Goal: Task Accomplishment & Management: Manage account settings

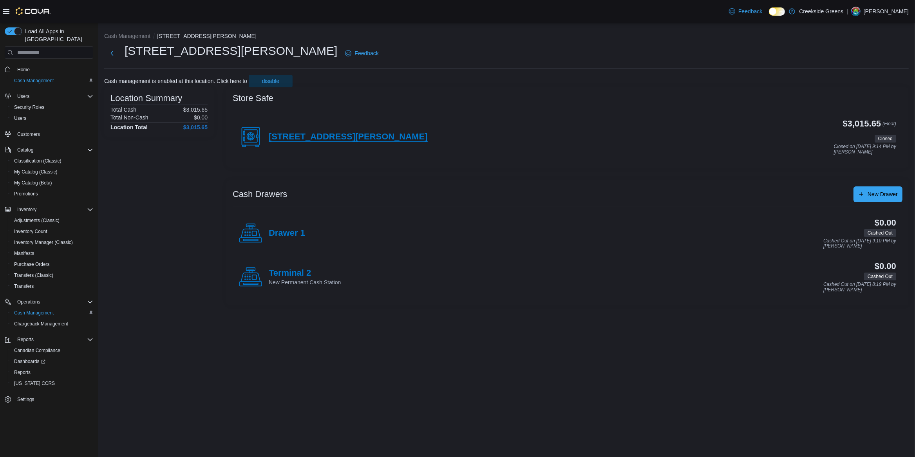
click at [320, 135] on h4 "[STREET_ADDRESS][PERSON_NAME]" at bounding box center [348, 137] width 159 height 10
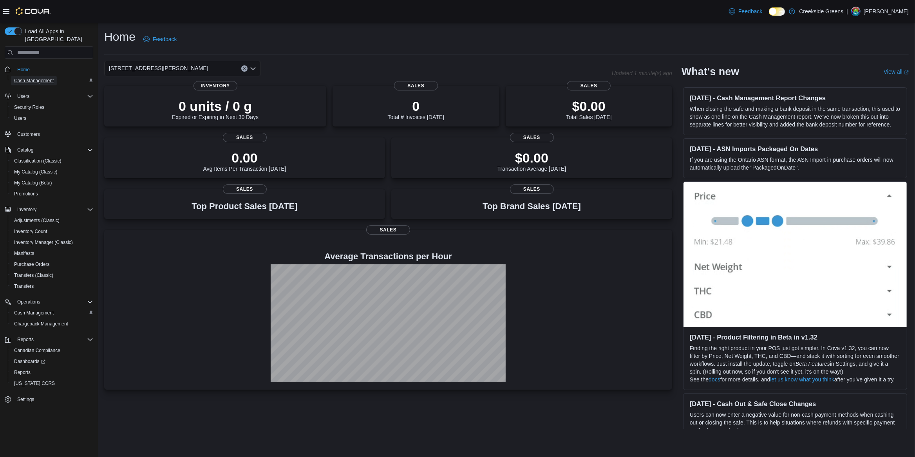
click at [49, 78] on span "Cash Management" at bounding box center [34, 81] width 40 height 6
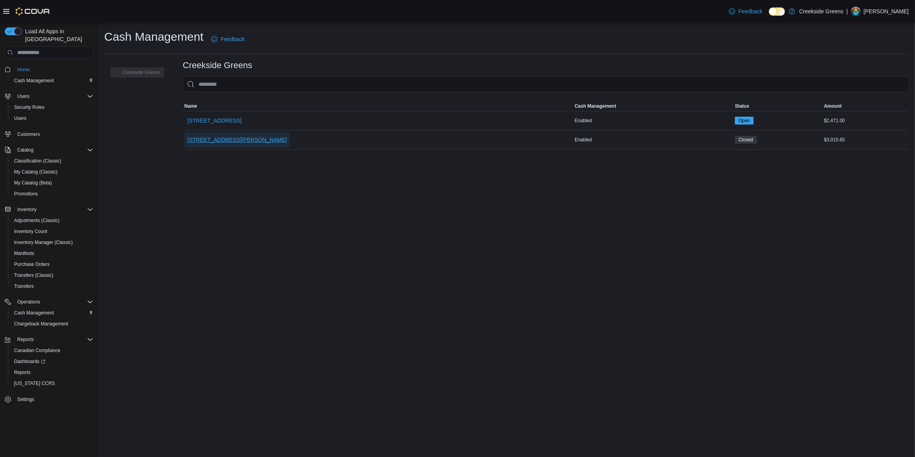
click at [203, 141] on span "[STREET_ADDRESS][PERSON_NAME]" at bounding box center [238, 140] width 100 height 8
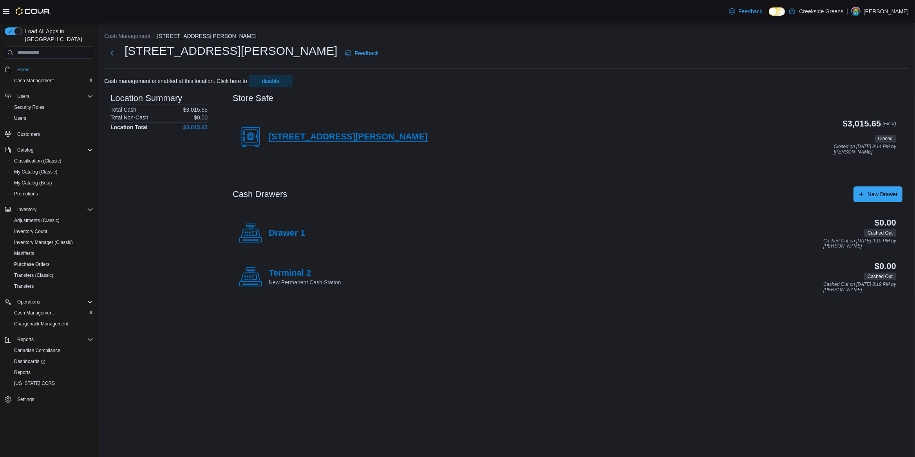
click at [304, 136] on h4 "[STREET_ADDRESS][PERSON_NAME]" at bounding box center [348, 137] width 159 height 10
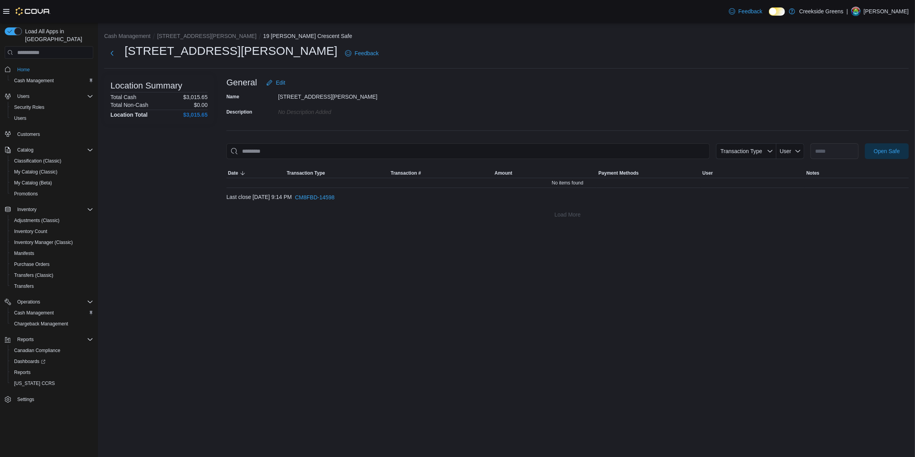
click at [891, 159] on div at bounding box center [567, 163] width 683 height 9
click at [888, 153] on span "Open Safe" at bounding box center [887, 151] width 26 height 8
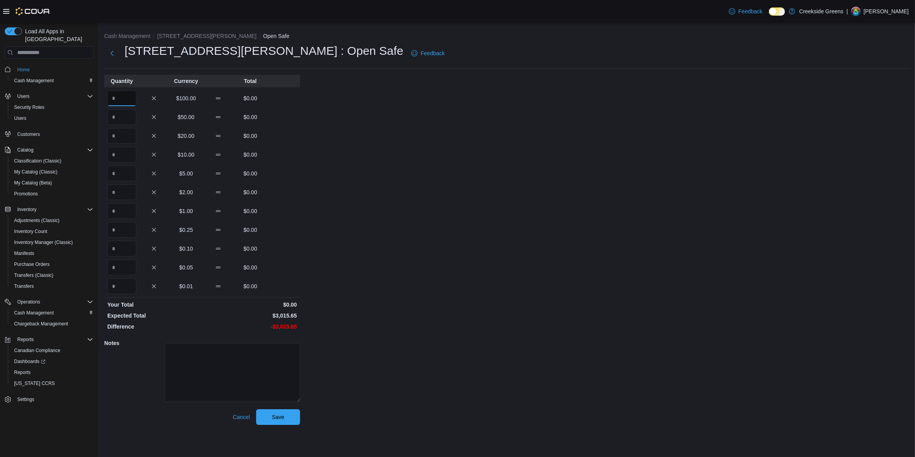
click at [122, 96] on input "Quantity" at bounding box center [121, 99] width 29 height 16
type input "*"
type input "**"
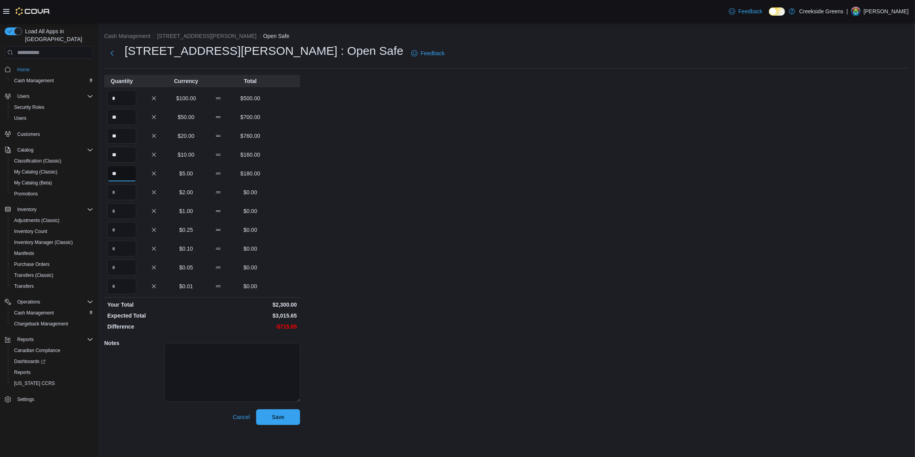
type input "**"
type input "***"
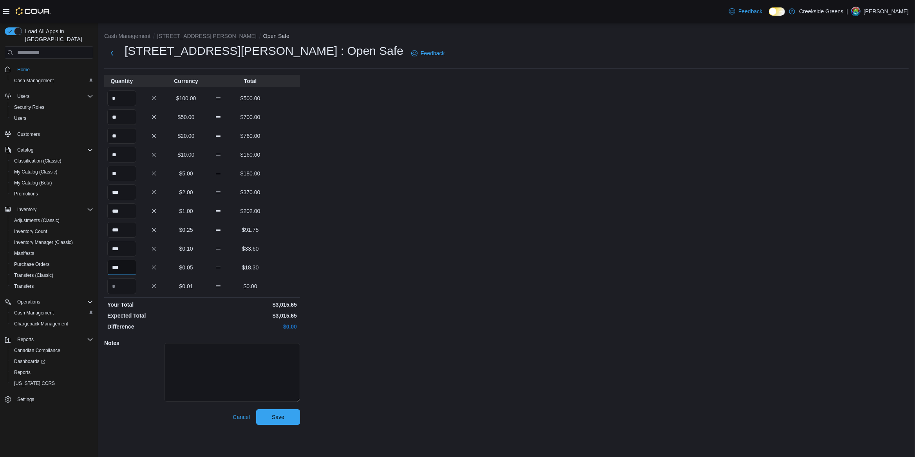
type input "***"
click at [466, 326] on div "Cash Management 19 [PERSON_NAME] Crescent Open Safe 19 [PERSON_NAME] Crescent :…" at bounding box center [506, 227] width 817 height 409
click at [291, 426] on div "Cash Management 19 [PERSON_NAME] Crescent Open Safe 19 [PERSON_NAME] Crescent :…" at bounding box center [506, 227] width 817 height 409
click at [285, 422] on span "Save" at bounding box center [278, 417] width 34 height 16
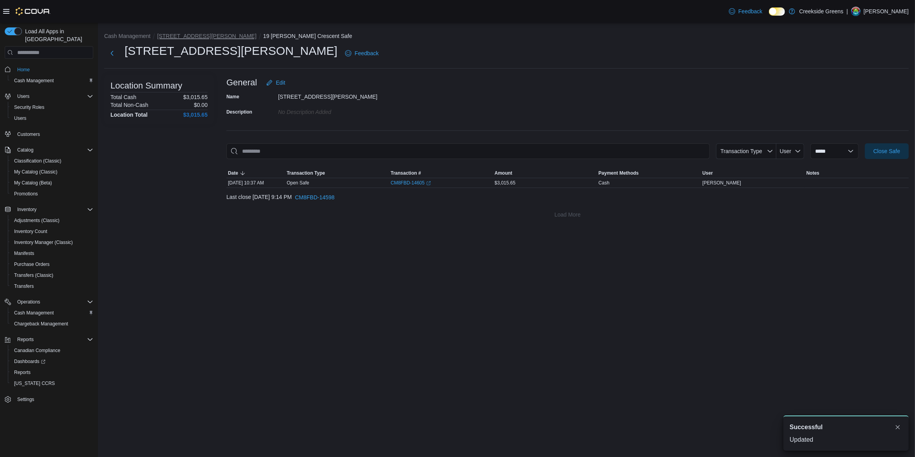
click at [204, 38] on button "[STREET_ADDRESS][PERSON_NAME]" at bounding box center [207, 36] width 100 height 6
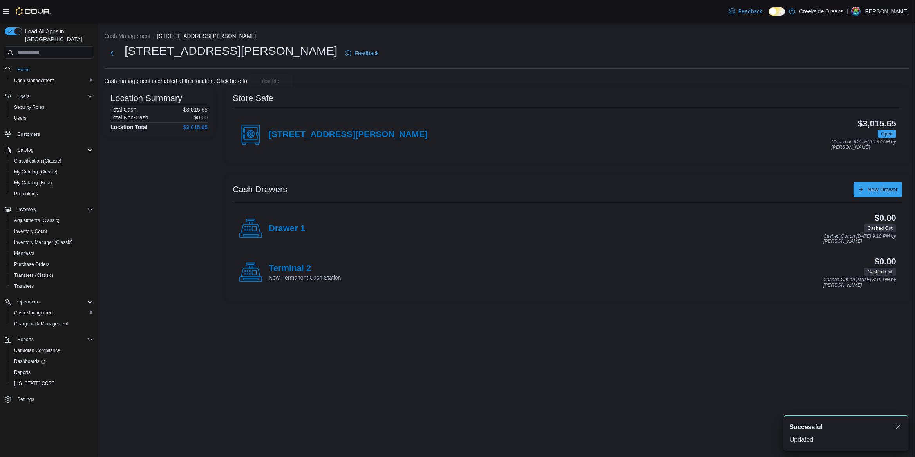
click at [267, 238] on div "Drawer 1" at bounding box center [272, 229] width 66 height 24
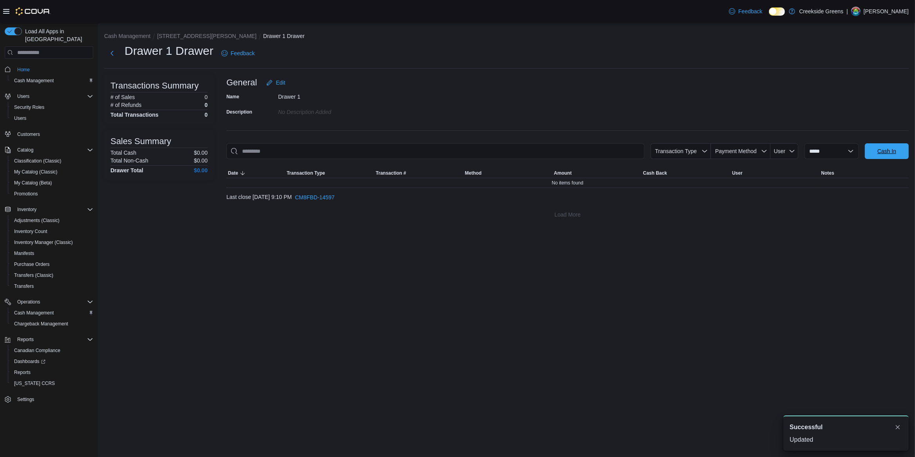
click at [893, 154] on span "Cash In" at bounding box center [887, 151] width 19 height 8
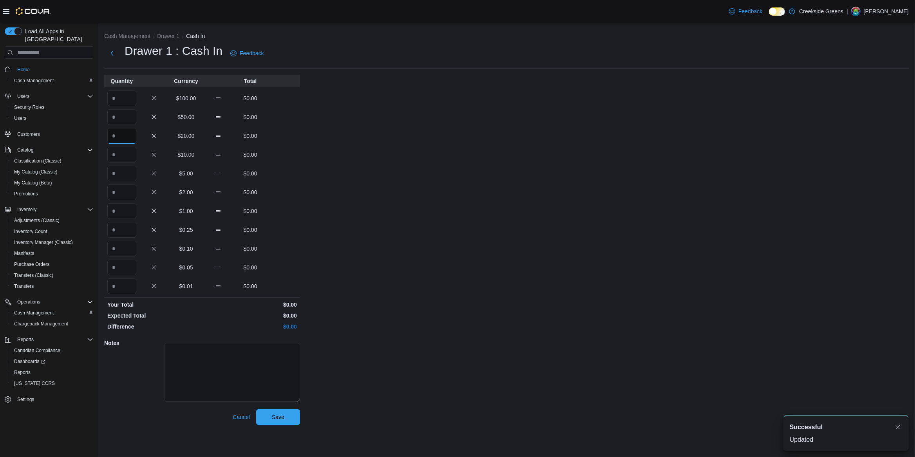
click at [118, 134] on input "Quantity" at bounding box center [121, 136] width 29 height 16
type input "*"
type input "**"
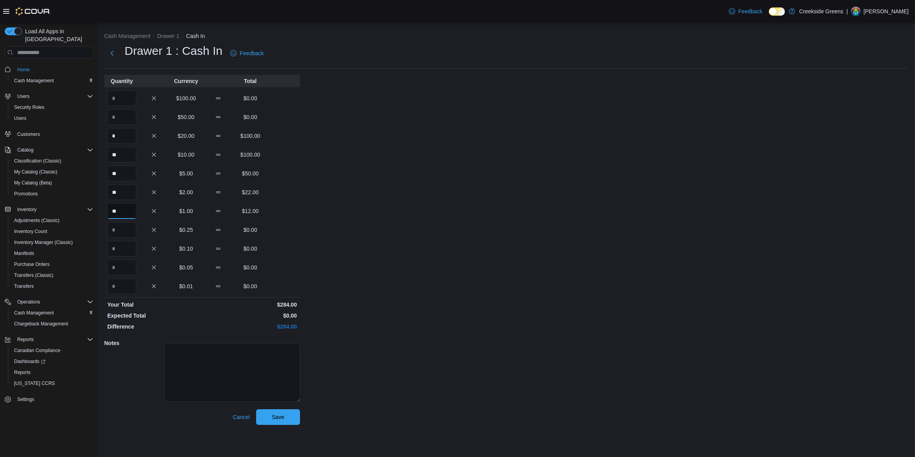
type input "**"
click at [573, 282] on div "Cash Management Drawer 1 Cash In Drawer 1 : Cash In Feedback Quantity Currency …" at bounding box center [506, 227] width 817 height 409
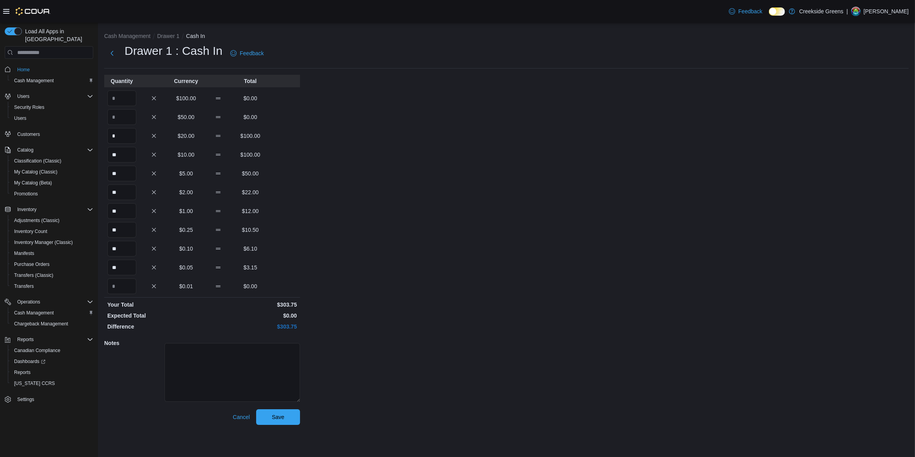
click at [283, 425] on div "Cash Management Drawer 1 Cash In Drawer 1 : Cash In Feedback Quantity Currency …" at bounding box center [506, 227] width 817 height 409
click at [283, 411] on span "Save" at bounding box center [278, 417] width 34 height 16
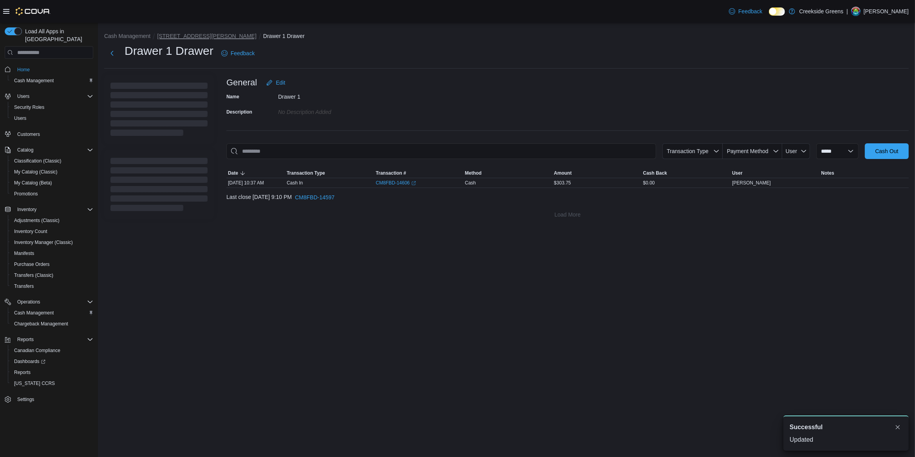
click at [184, 33] on button "[STREET_ADDRESS][PERSON_NAME]" at bounding box center [207, 36] width 100 height 6
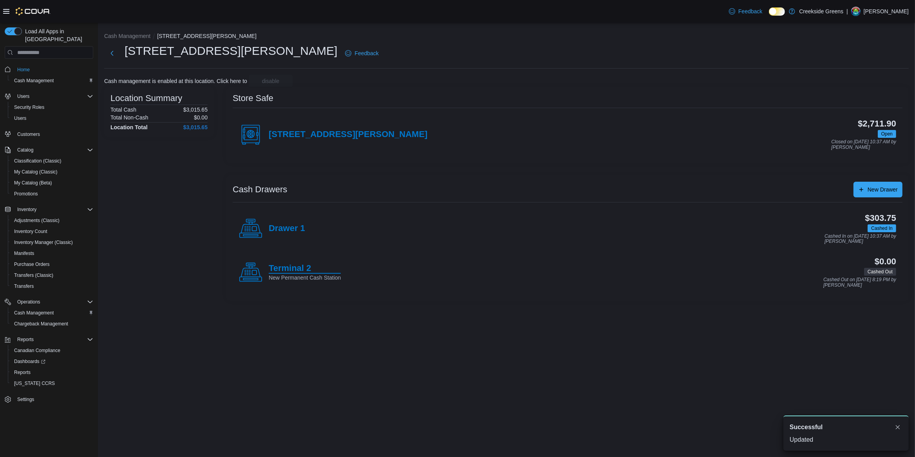
click at [276, 270] on h4 "Terminal 2" at bounding box center [305, 269] width 72 height 10
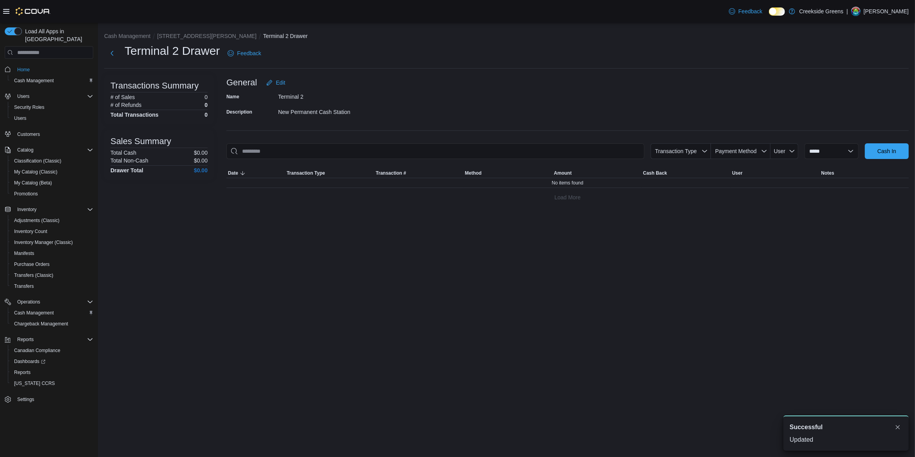
click at [886, 159] on div at bounding box center [567, 163] width 683 height 9
click at [886, 158] on span "Cash In" at bounding box center [887, 151] width 34 height 16
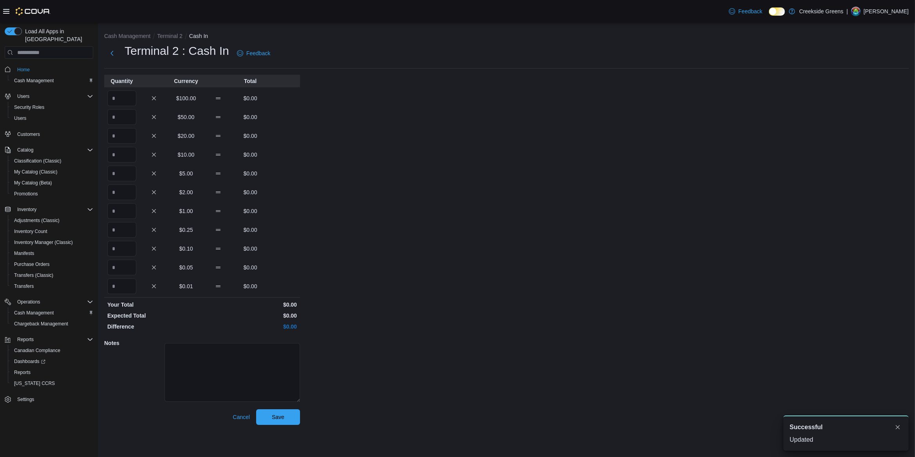
click at [103, 144] on div "Cash Management Terminal 2 Cash In Terminal 2 : Cash In Feedback Quantity Curre…" at bounding box center [506, 227] width 817 height 409
click at [117, 139] on input "Quantity" at bounding box center [121, 136] width 29 height 16
type input "*"
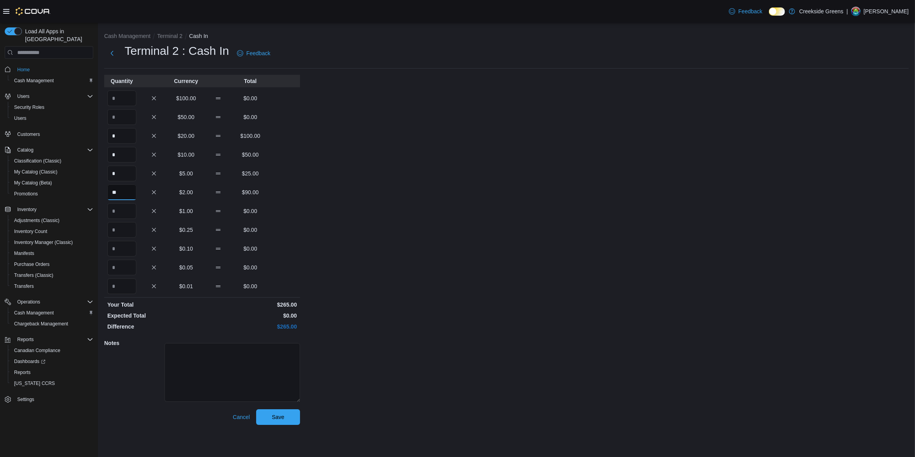
type input "**"
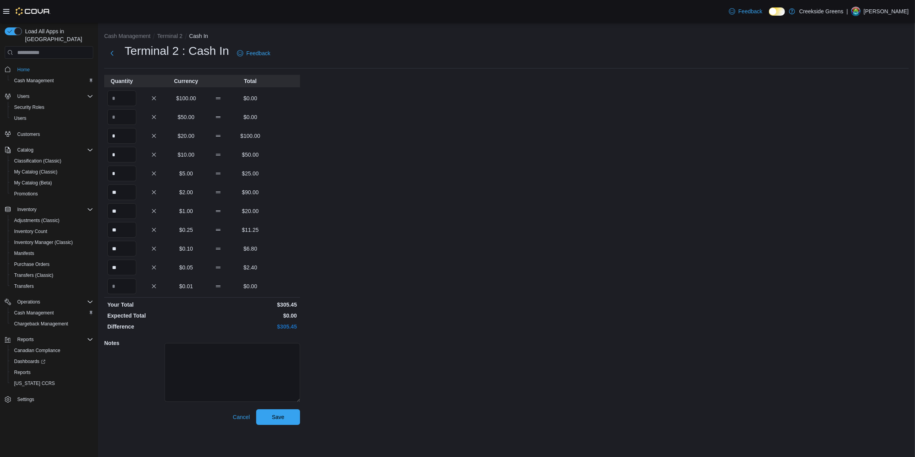
click at [647, 362] on div "Cash Management Terminal 2 Cash In Terminal 2 : Cash In Feedback Quantity Curre…" at bounding box center [506, 227] width 817 height 409
click at [289, 416] on span "Save" at bounding box center [278, 417] width 34 height 16
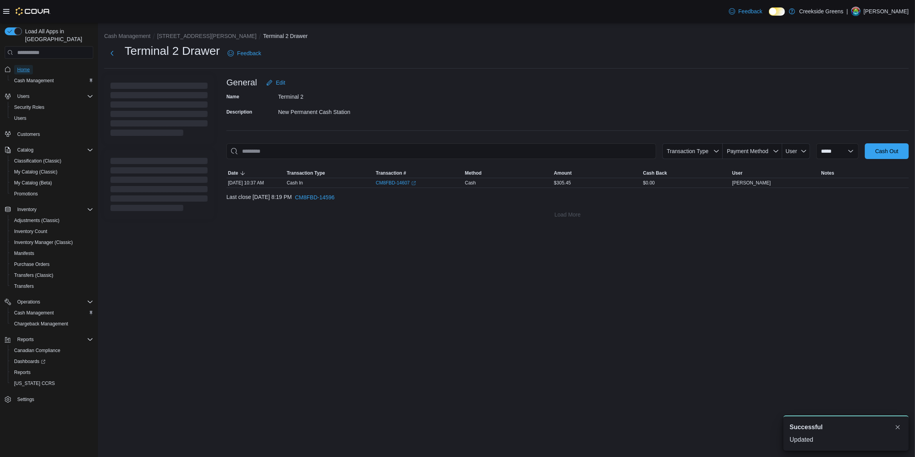
click at [18, 67] on span "Home" at bounding box center [23, 70] width 13 height 6
